Goal: Task Accomplishment & Management: Manage account settings

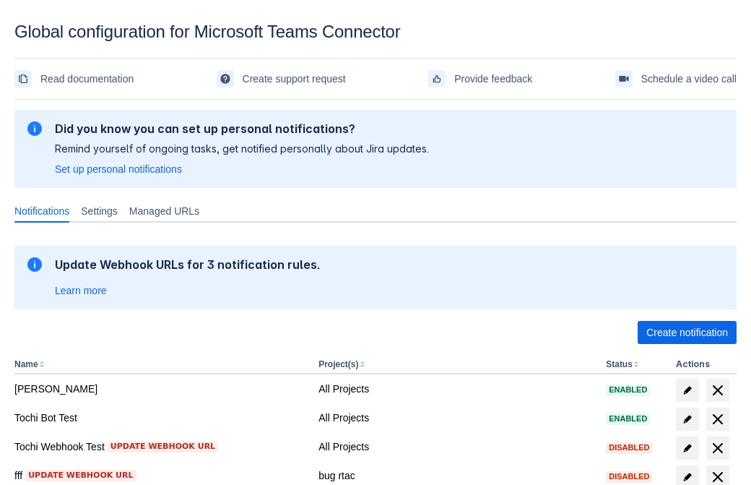
click at [687, 332] on span "Create notification" at bounding box center [688, 332] width 82 height 23
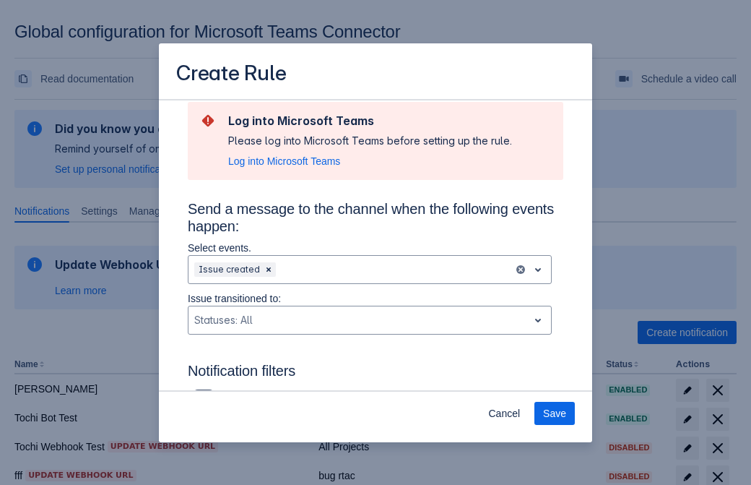
type input "RuleName-483581New Rule (44)"
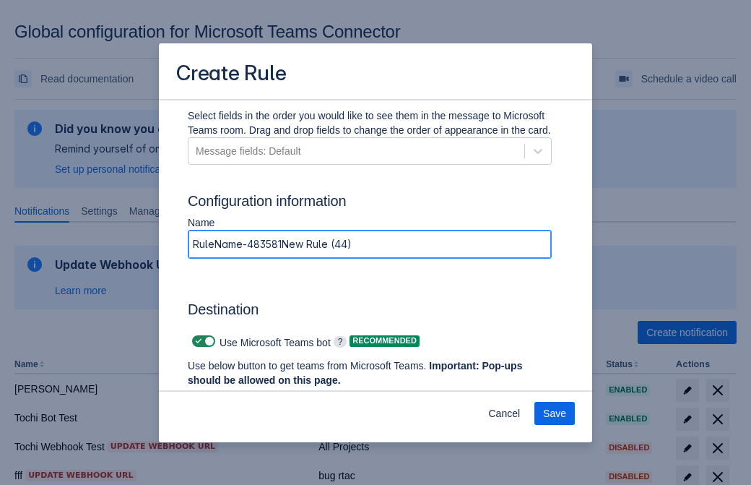
click at [268, 396] on span "Authenticate in Microsoft Teams" at bounding box center [267, 407] width 143 height 23
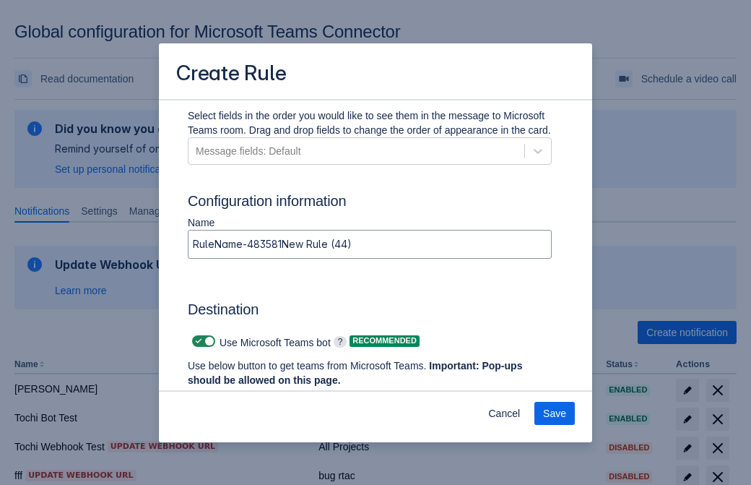
scroll to position [0, 0]
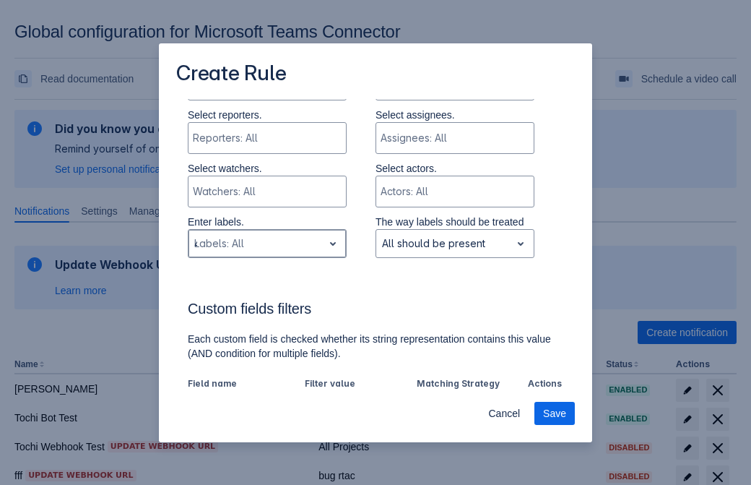
type input "483581_label"
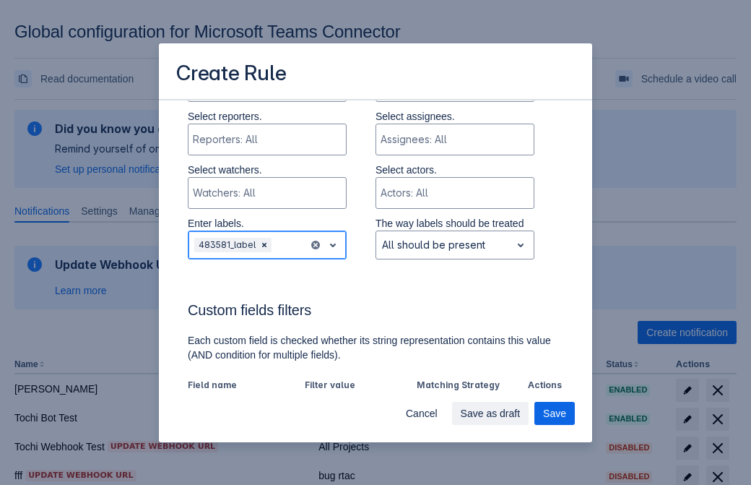
scroll to position [1003, 0]
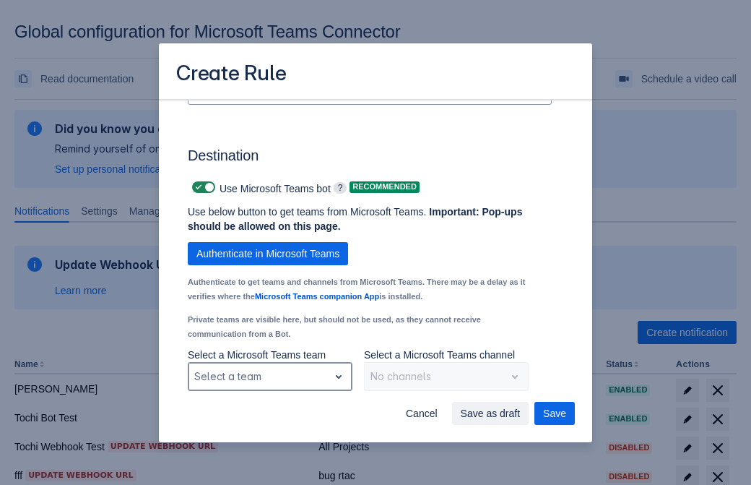
click at [269, 376] on div "Scrollable content" at bounding box center [258, 376] width 129 height 17
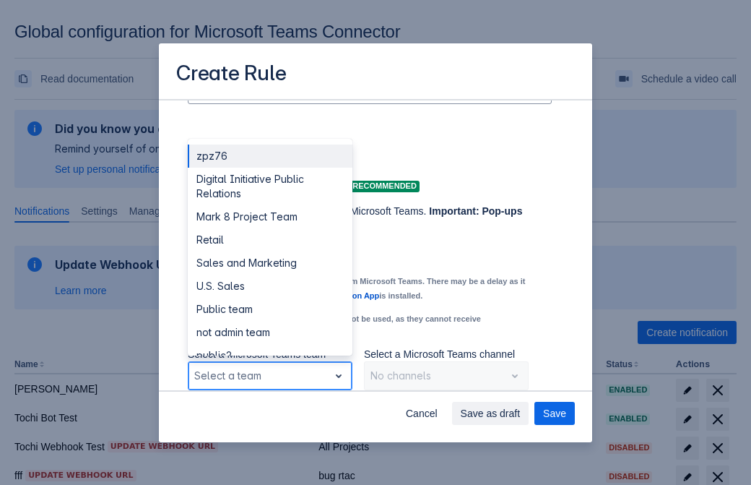
click at [269, 240] on div "Retail" at bounding box center [270, 239] width 165 height 23
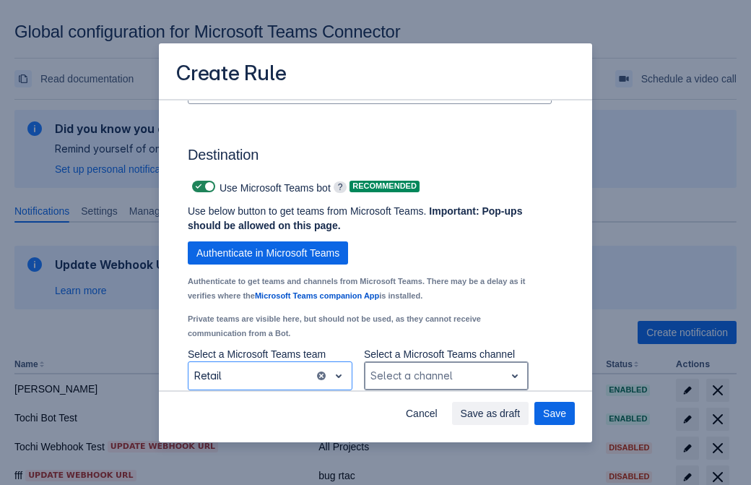
click at [446, 376] on div "Scrollable content" at bounding box center [435, 375] width 129 height 17
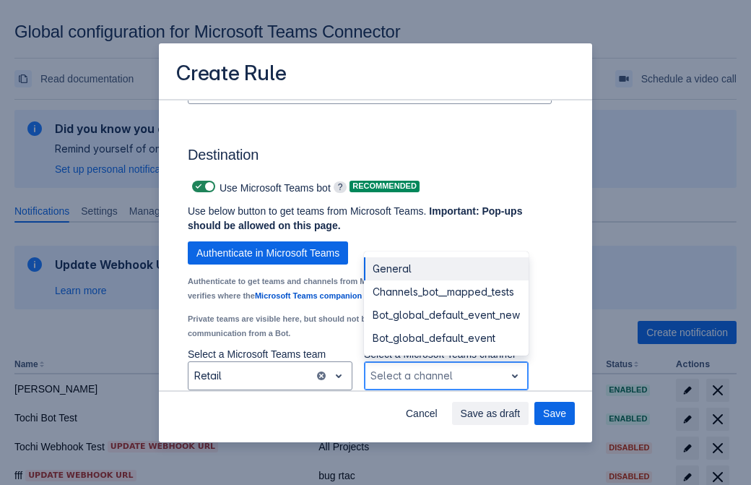
click at [446, 338] on div "Bot_global_default_event" at bounding box center [446, 338] width 165 height 23
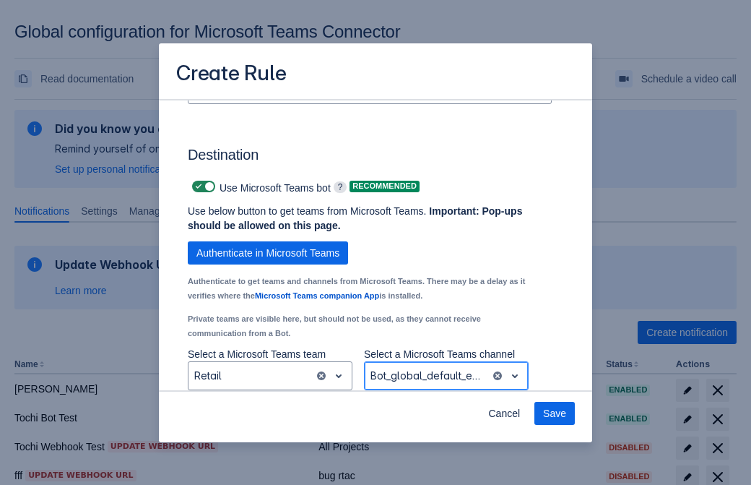
click at [555, 413] on span "Save" at bounding box center [554, 413] width 23 height 23
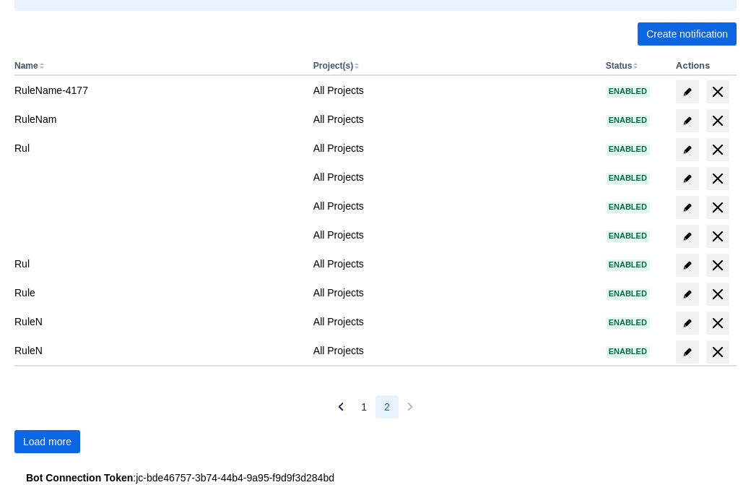
click at [47, 441] on span "Load more" at bounding box center [47, 441] width 48 height 23
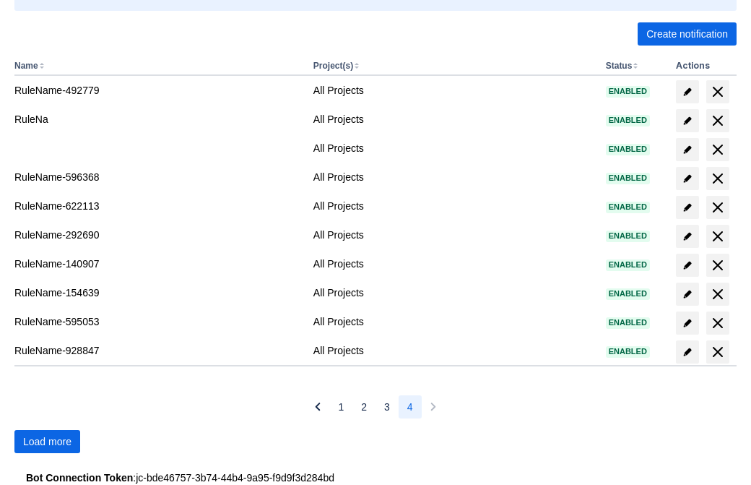
click at [47, 441] on span "Load more" at bounding box center [47, 441] width 48 height 23
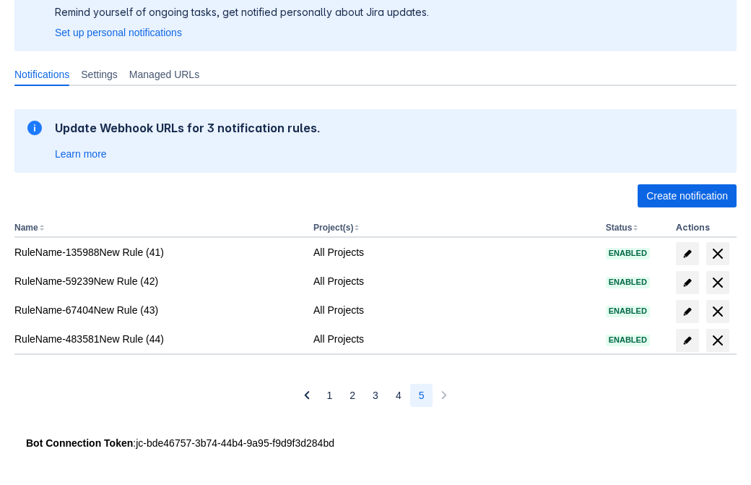
scroll to position [137, 0]
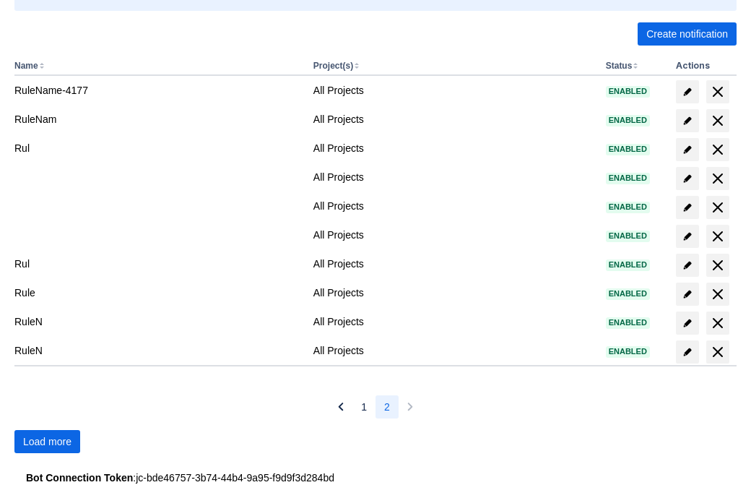
click at [47, 441] on span "Load more" at bounding box center [47, 441] width 48 height 23
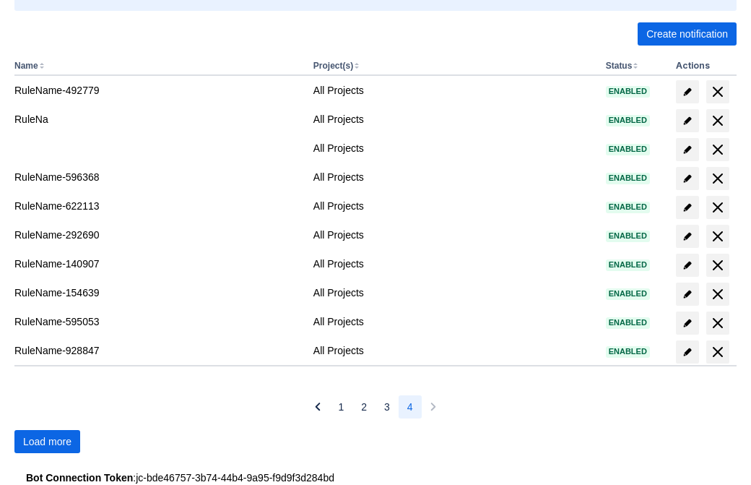
click at [47, 441] on span "Load more" at bounding box center [47, 441] width 48 height 23
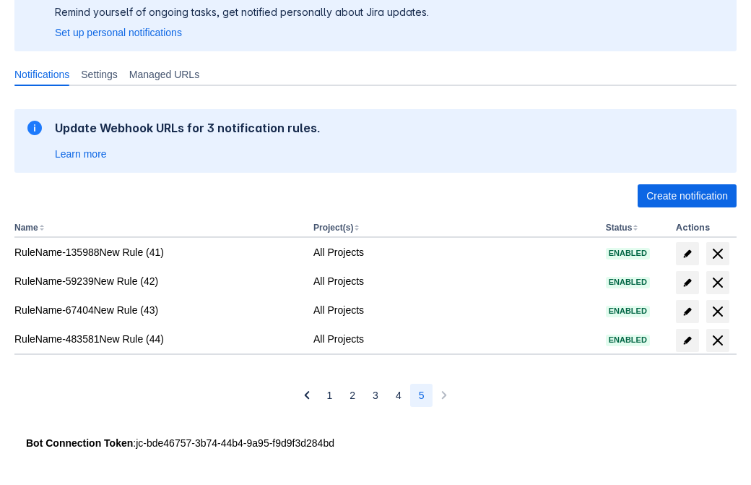
click at [717, 340] on span "delete" at bounding box center [717, 340] width 17 height 17
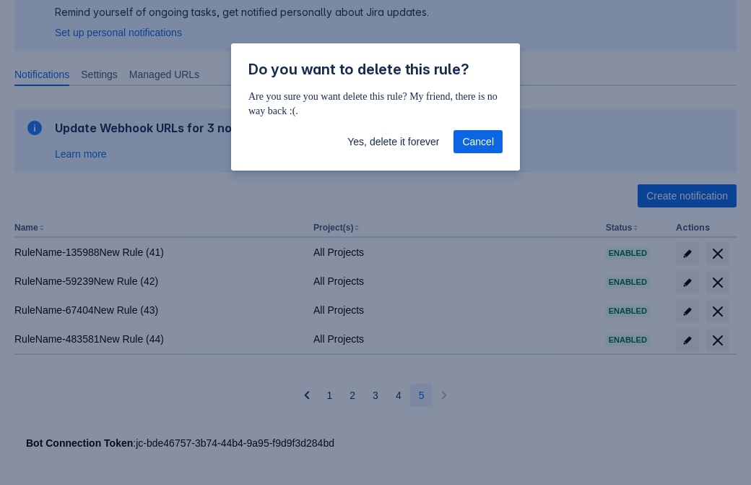
click at [393, 142] on span "Yes, delete it forever" at bounding box center [393, 141] width 92 height 23
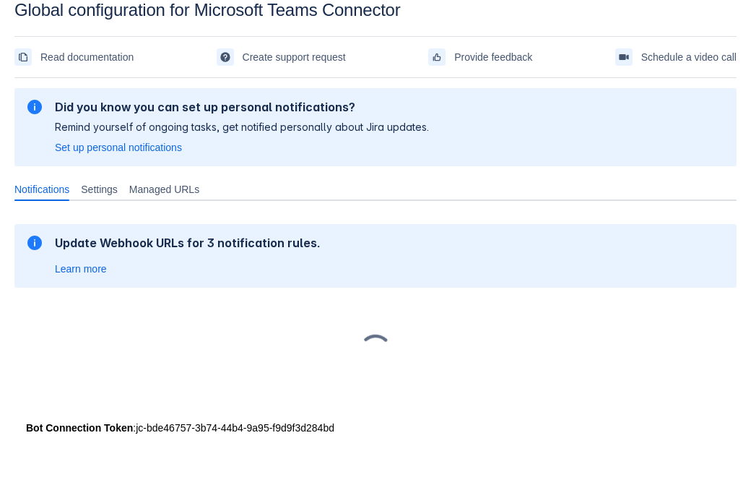
scroll to position [22, 0]
